Goal: Navigation & Orientation: Find specific page/section

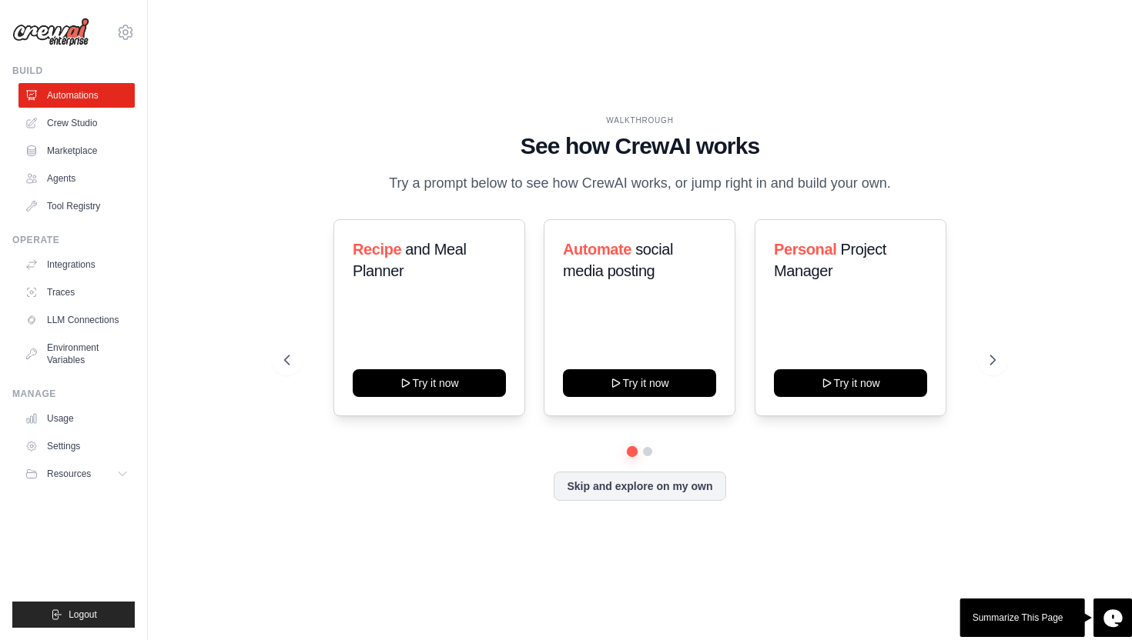
click at [585, 91] on div "WALKTHROUGH See how [PERSON_NAME] works Try a prompt below to see how [PERSON_N…" at bounding box center [639, 320] width 935 height 610
click at [494, 49] on div "WALKTHROUGH See how [PERSON_NAME] works Try a prompt below to see how [PERSON_N…" at bounding box center [639, 320] width 935 height 610
click at [71, 413] on link "Usage" at bounding box center [78, 418] width 116 height 25
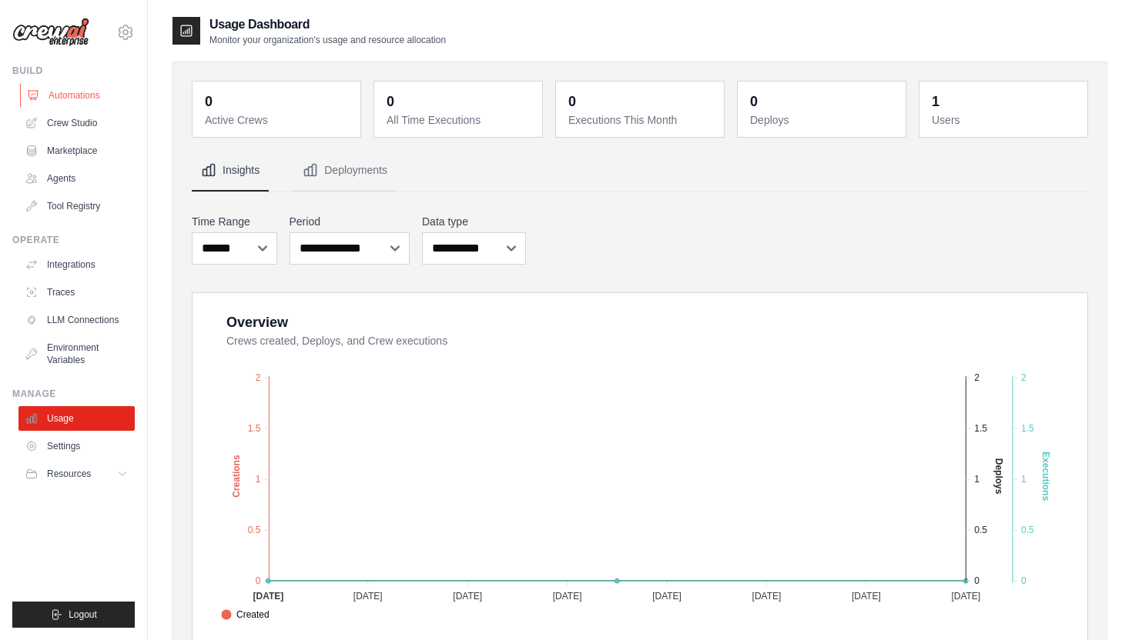
click at [102, 87] on link "Automations" at bounding box center [78, 95] width 116 height 25
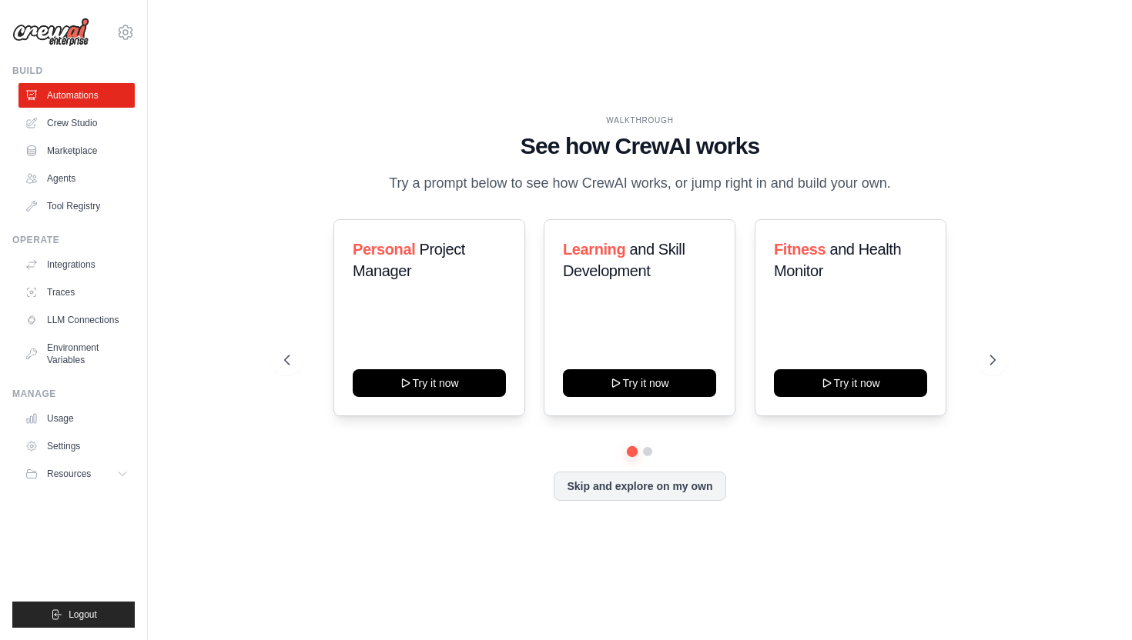
click at [125, 29] on icon at bounding box center [125, 32] width 18 height 18
click at [101, 110] on link "Settings" at bounding box center [125, 108] width 135 height 28
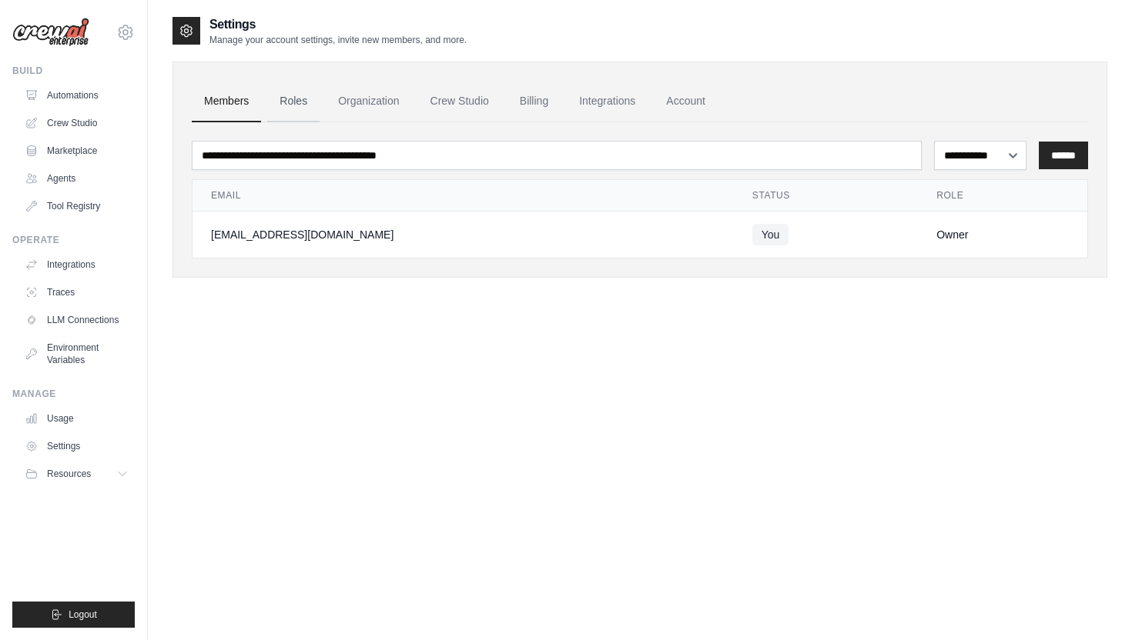
click at [303, 100] on link "Roles" at bounding box center [293, 102] width 52 height 42
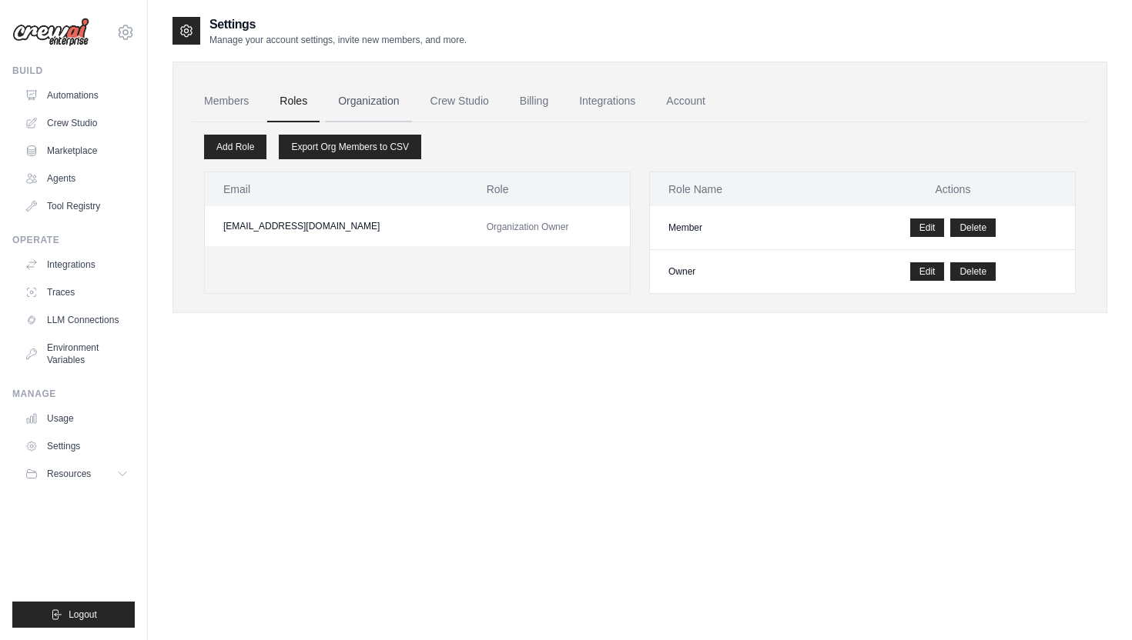
click at [357, 100] on link "Organization" at bounding box center [368, 102] width 85 height 42
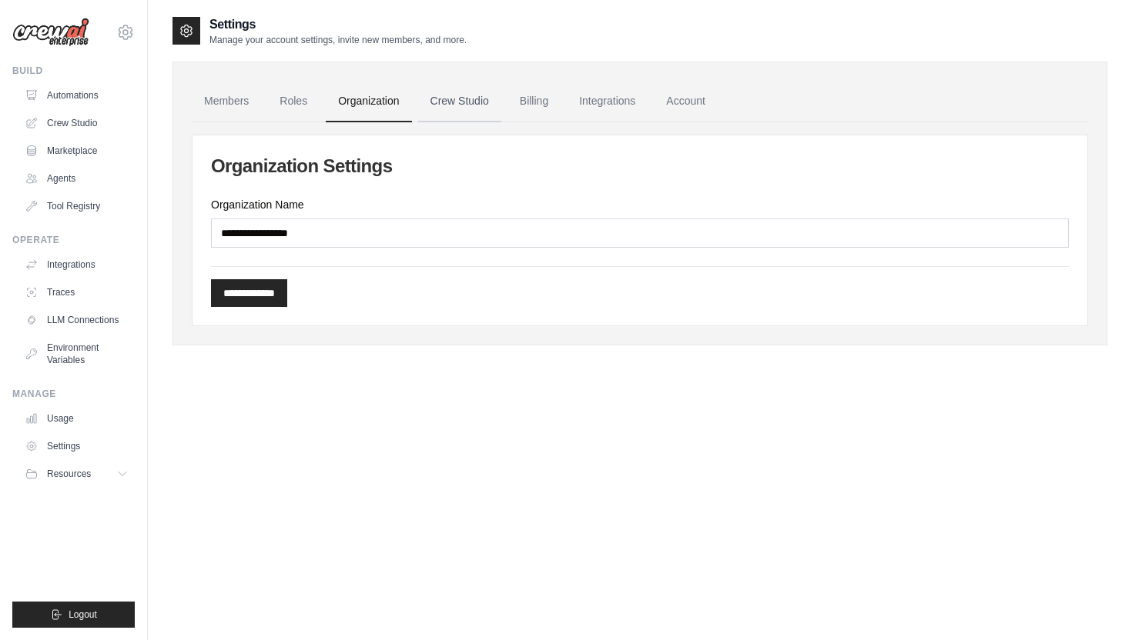
click at [430, 98] on link "Crew Studio" at bounding box center [459, 102] width 83 height 42
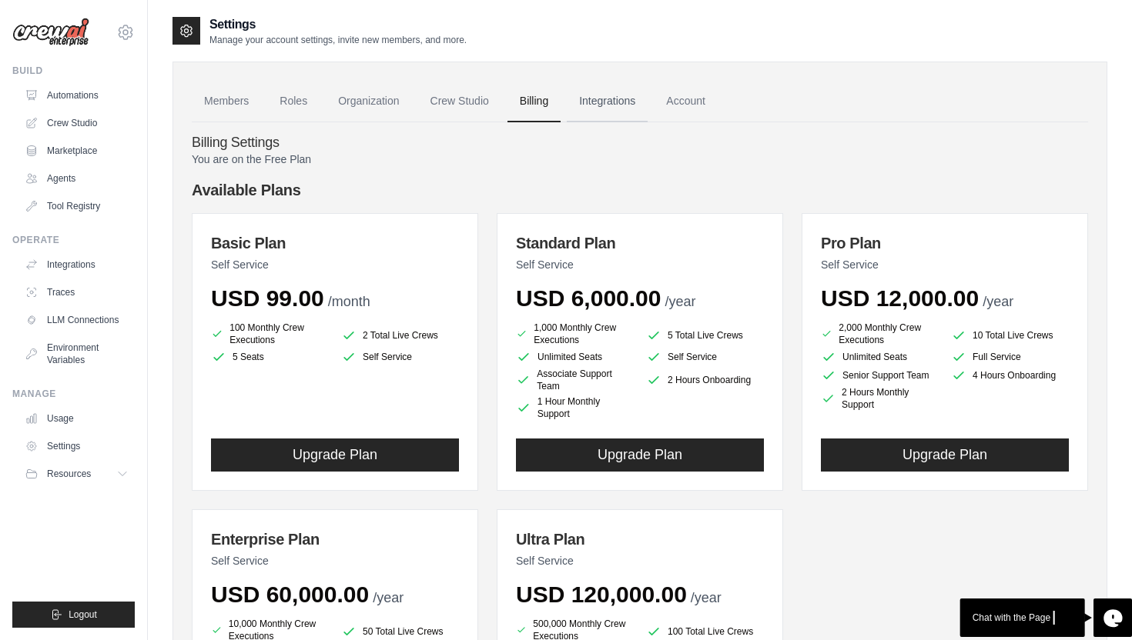
click at [613, 103] on link "Integrations" at bounding box center [607, 102] width 81 height 42
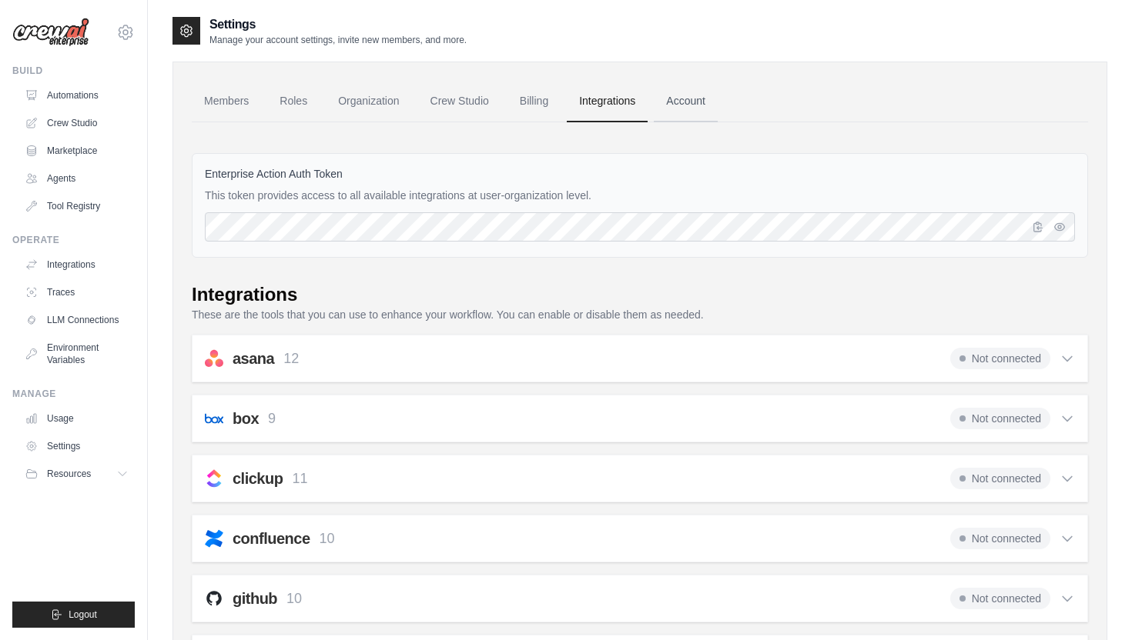
click at [677, 104] on link "Account" at bounding box center [686, 102] width 64 height 42
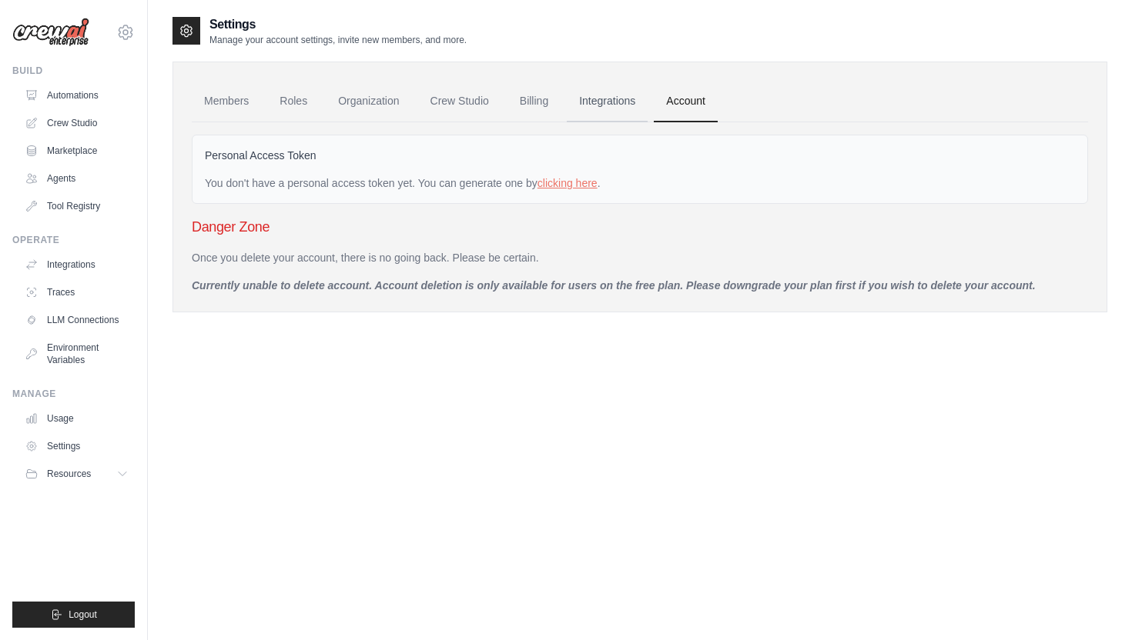
click at [610, 96] on link "Integrations" at bounding box center [607, 102] width 81 height 42
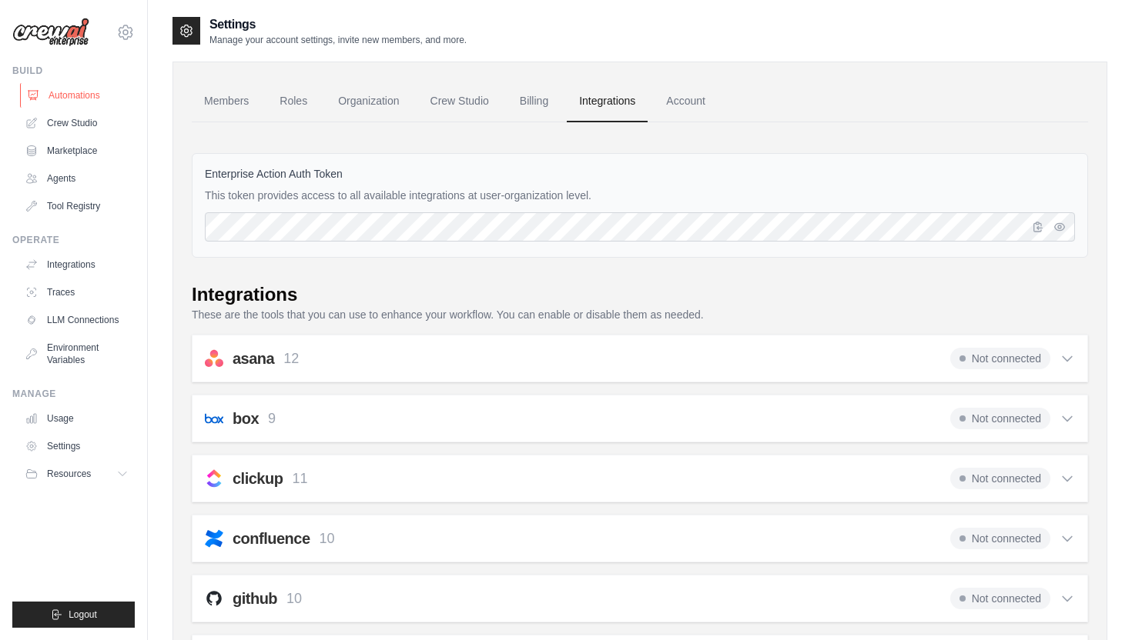
click at [108, 89] on link "Automations" at bounding box center [78, 95] width 116 height 25
